Goal: Navigation & Orientation: Go to known website

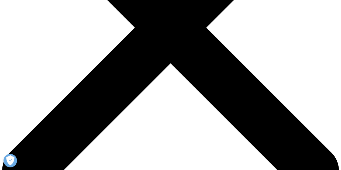
scroll to position [150, 0]
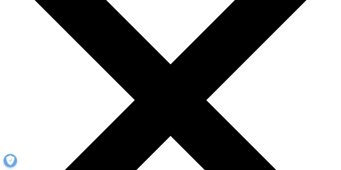
scroll to position [74, 0]
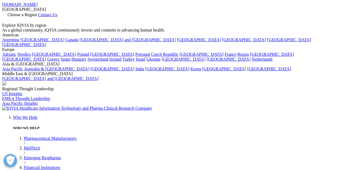
click at [38, 13] on link "Choose a Region" at bounding box center [20, 14] width 36 height 5
